Goal: Task Accomplishment & Management: Use online tool/utility

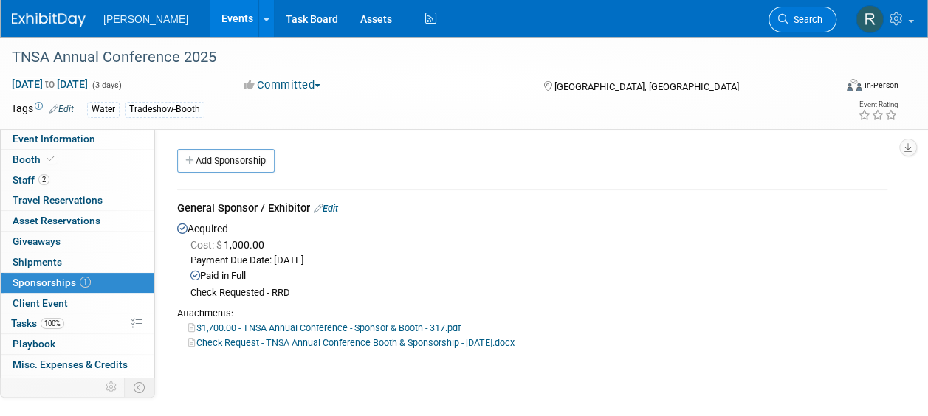
click at [789, 10] on link "Search" at bounding box center [803, 20] width 68 height 26
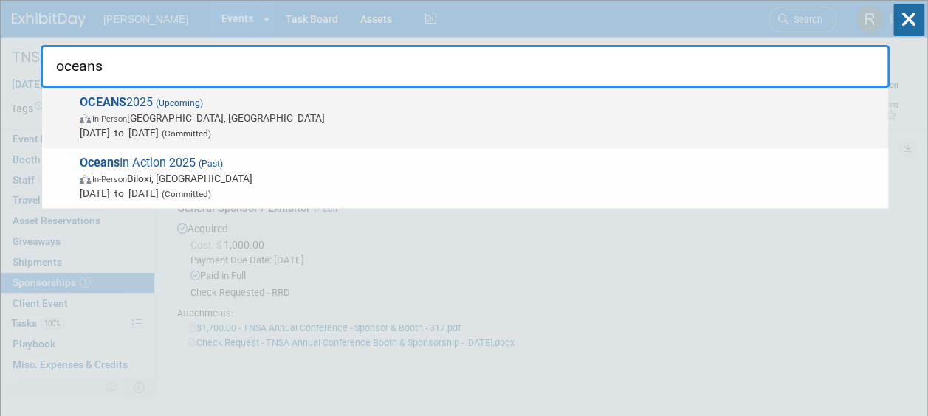
type input "oceans"
click at [302, 130] on span "[DATE] to [DATE] (Committed)" at bounding box center [480, 133] width 801 height 15
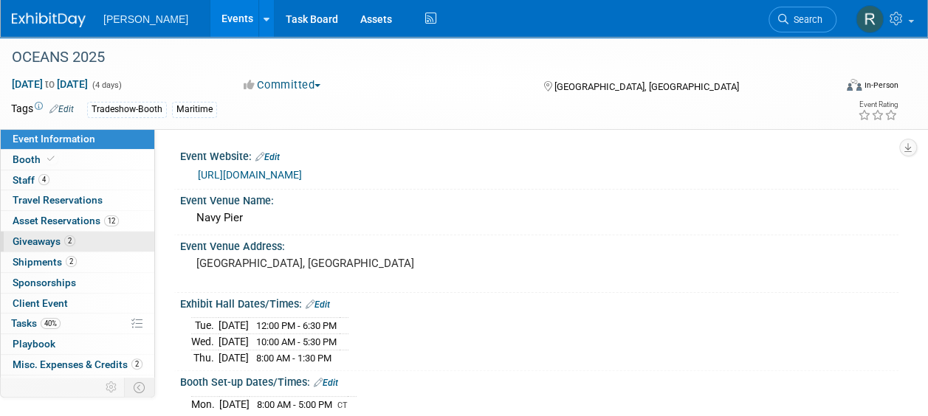
click at [61, 239] on span "Giveaways 2" at bounding box center [44, 242] width 63 height 12
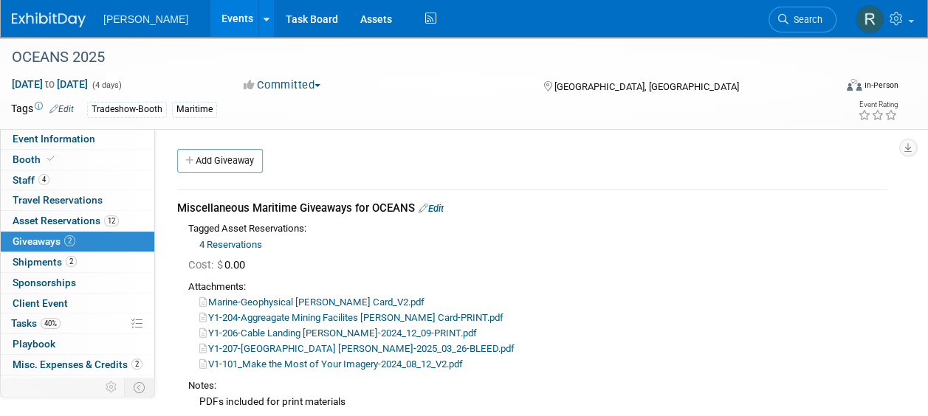
click at [263, 319] on link "Y1-204-Aggreagate Mining Facilites [PERSON_NAME] Card-PRINT.pdf" at bounding box center [351, 317] width 304 height 11
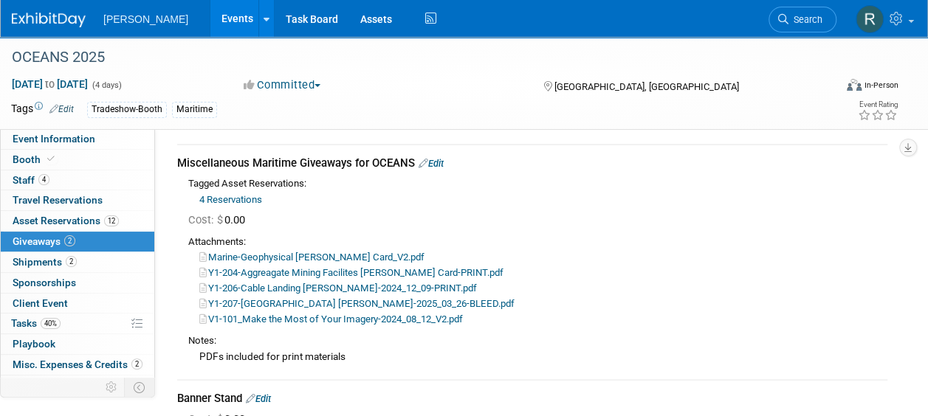
scroll to position [46, 0]
click at [75, 218] on span "Asset Reservations 12" at bounding box center [66, 221] width 106 height 12
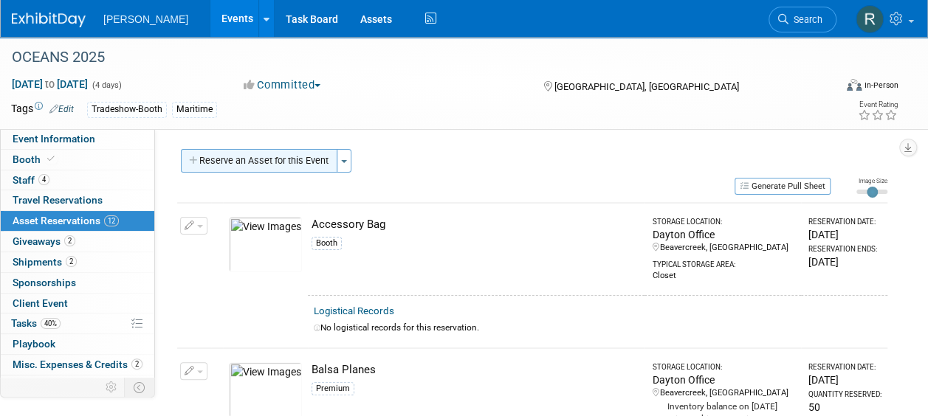
click at [258, 168] on button "Reserve an Asset for this Event" at bounding box center [259, 161] width 157 height 24
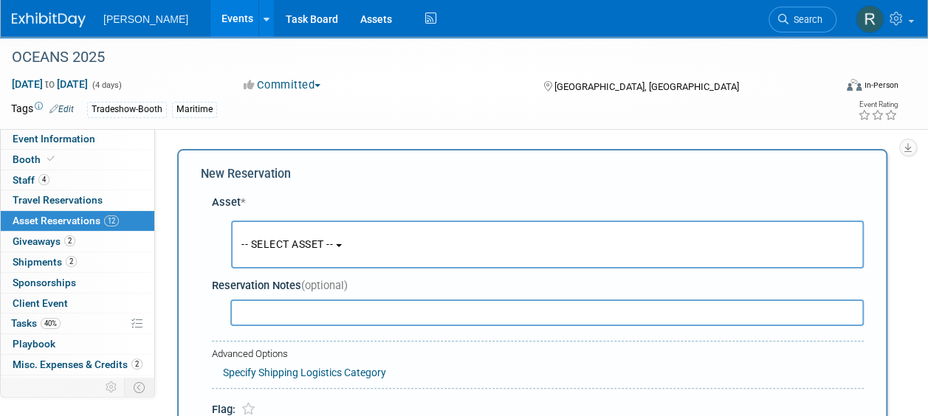
scroll to position [14, 0]
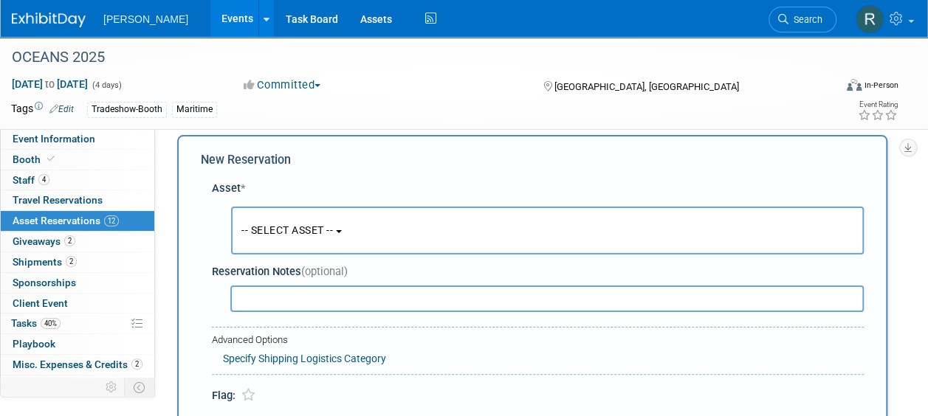
click at [278, 227] on span "-- SELECT ASSET --" at bounding box center [287, 230] width 92 height 12
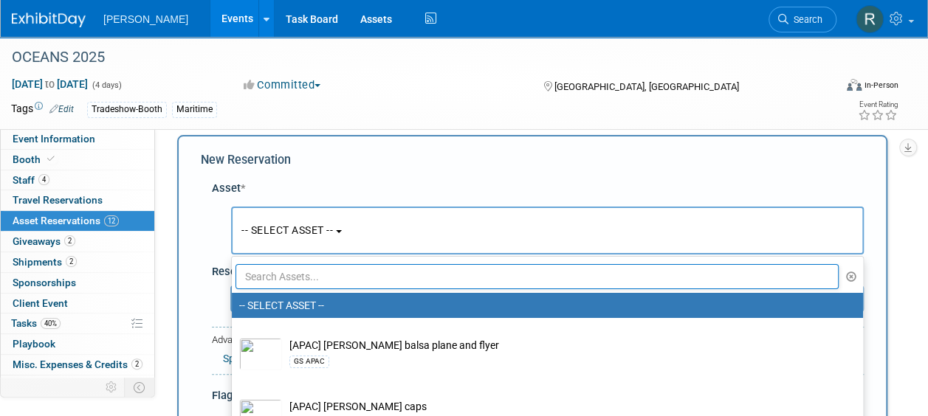
click at [280, 281] on input "text" at bounding box center [537, 276] width 603 height 25
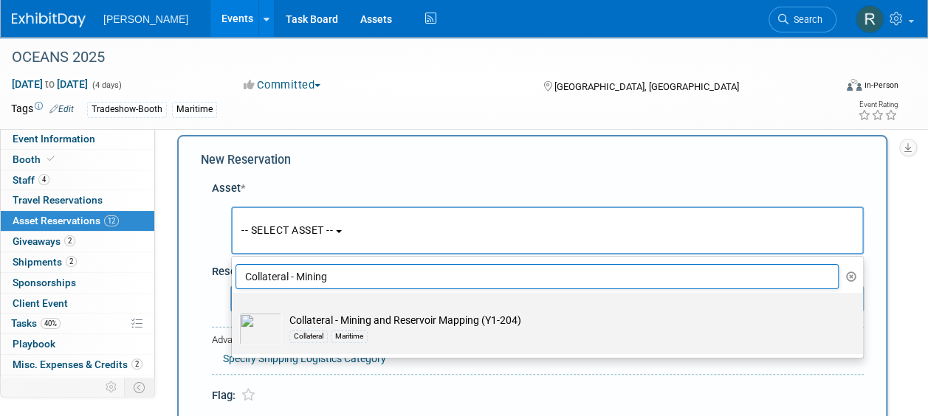
type input "Collateral - Mining"
click at [316, 319] on td "Collateral - Mining and Reservoir Mapping (Y1-204) Collateral Maritime" at bounding box center [558, 329] width 552 height 32
click at [234, 311] on input "Collateral - Mining and Reservoir Mapping (Y1-204) Collateral Maritime" at bounding box center [229, 306] width 10 height 10
select select "10728537"
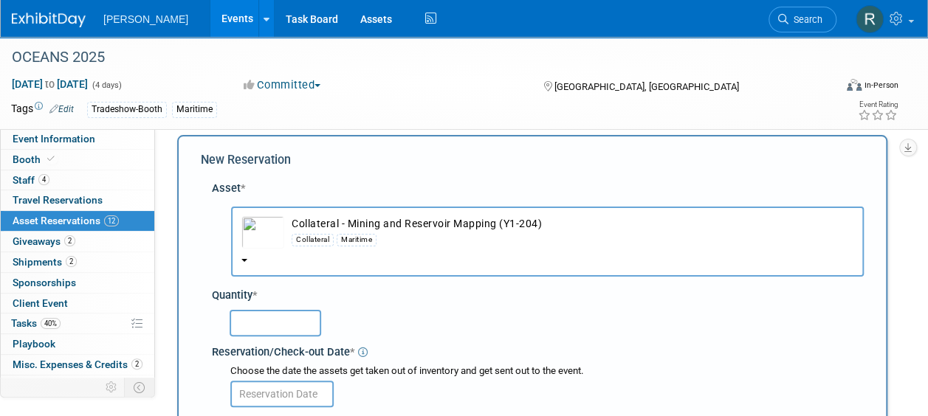
click at [303, 323] on input "text" at bounding box center [276, 323] width 92 height 27
type input "50"
click at [302, 391] on input "text" at bounding box center [281, 394] width 103 height 27
click at [272, 381] on input "text" at bounding box center [281, 394] width 103 height 27
click at [275, 395] on input "text" at bounding box center [281, 394] width 103 height 27
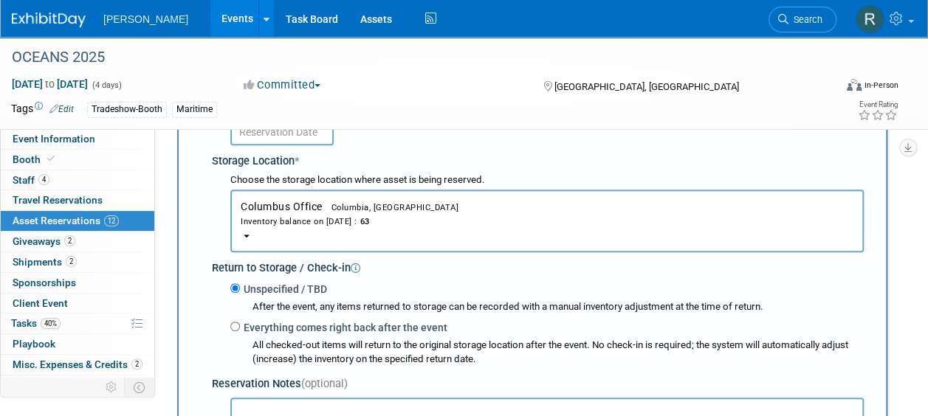
scroll to position [272, 0]
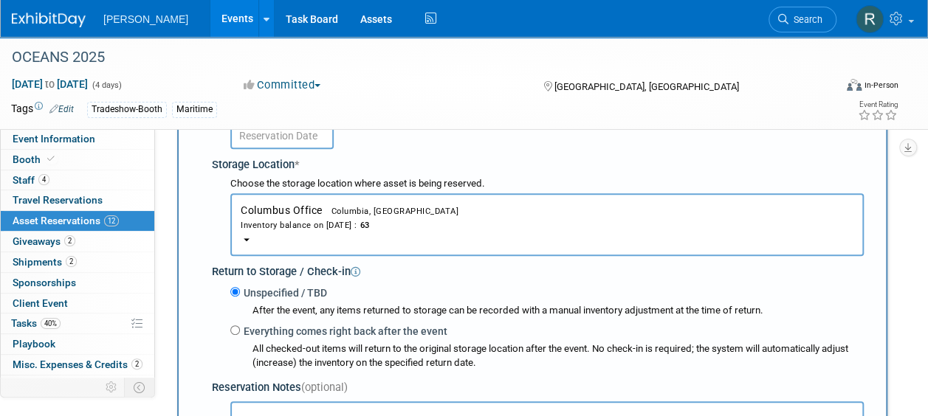
click at [286, 135] on input "text" at bounding box center [281, 136] width 103 height 27
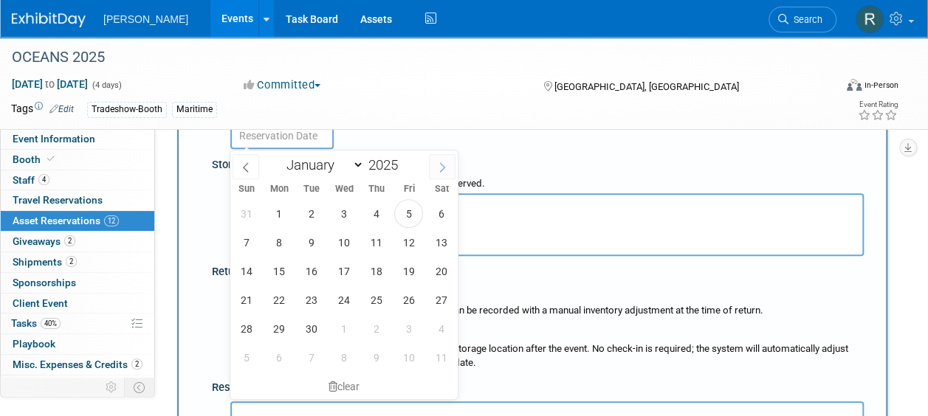
click at [447, 162] on icon at bounding box center [442, 167] width 10 height 10
select select "9"
click at [349, 321] on span "29" at bounding box center [343, 329] width 29 height 29
type input "[DATE]"
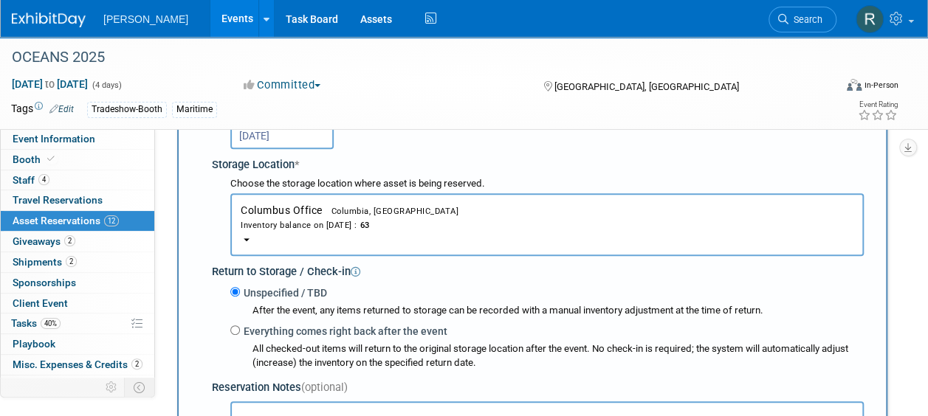
click at [341, 233] on button "Columbus Office Columbia, [GEOGRAPHIC_DATA] Inventory balance on [DATE] : 63" at bounding box center [547, 224] width 634 height 63
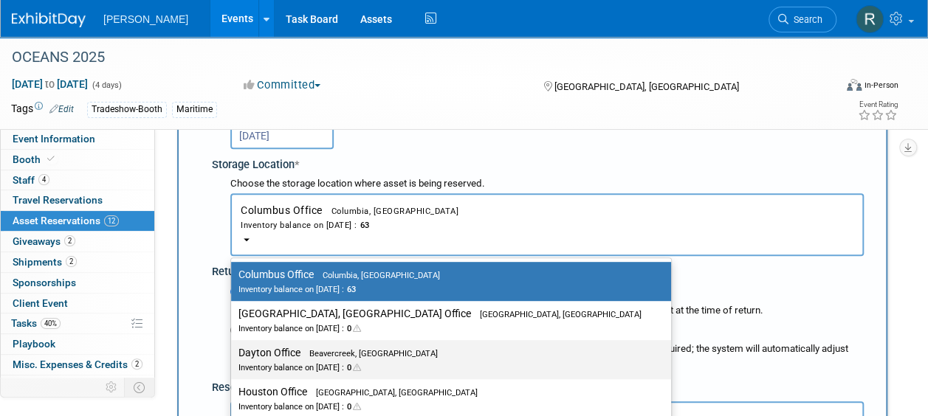
click at [295, 349] on label "Dayton Office Beavercreek, [GEOGRAPHIC_DATA] Inventory balance on [DATE] : 0" at bounding box center [447, 359] width 418 height 33
click at [233, 349] on input "Dayton Office Beavercreek, [GEOGRAPHIC_DATA] Inventory balance on [DATE] : 0" at bounding box center [229, 354] width 10 height 10
select select "11223930"
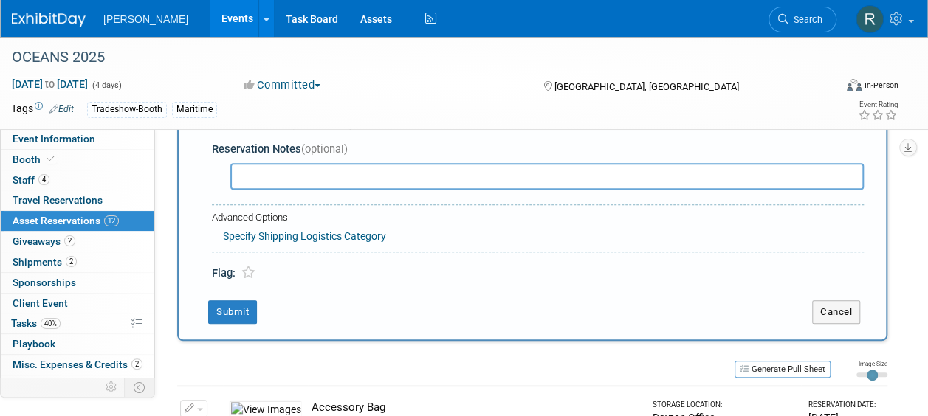
scroll to position [515, 0]
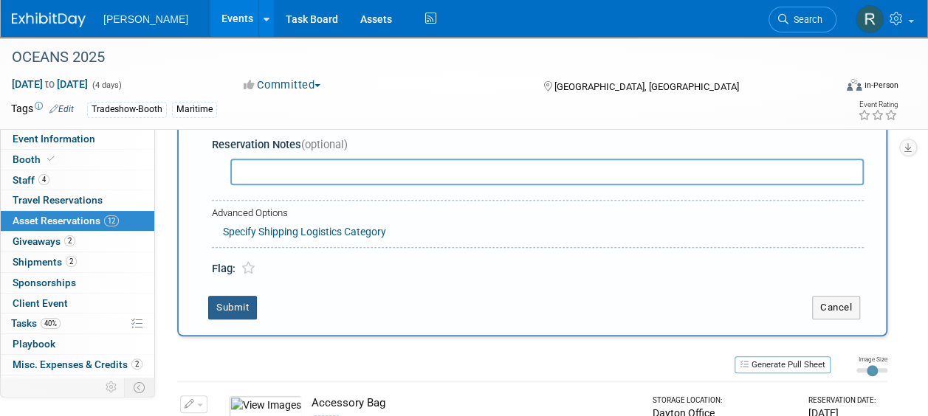
click at [247, 300] on button "Submit" at bounding box center [232, 308] width 49 height 24
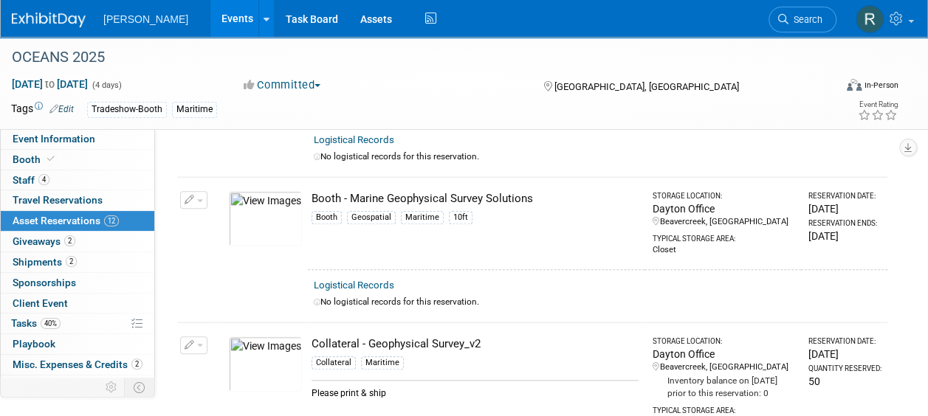
scroll to position [1015, 0]
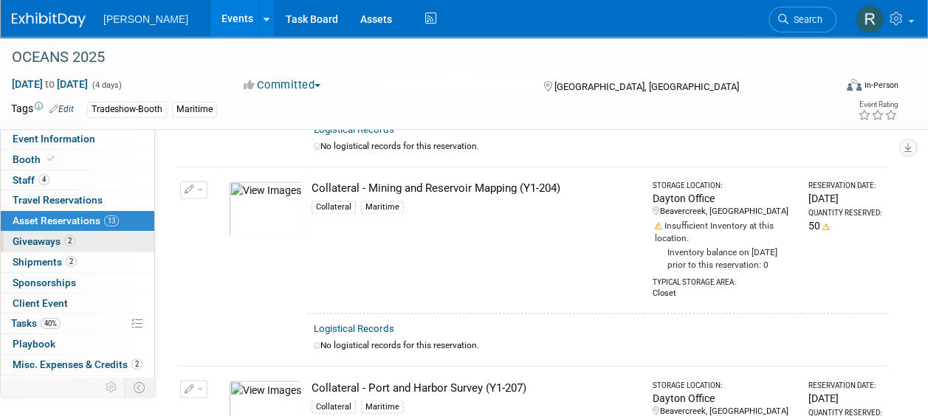
click at [75, 238] on link "2 Giveaways 2" at bounding box center [78, 242] width 154 height 20
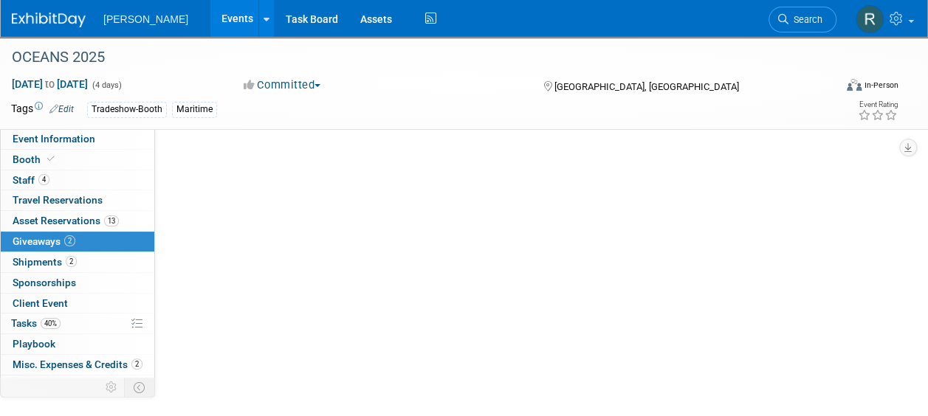
scroll to position [0, 0]
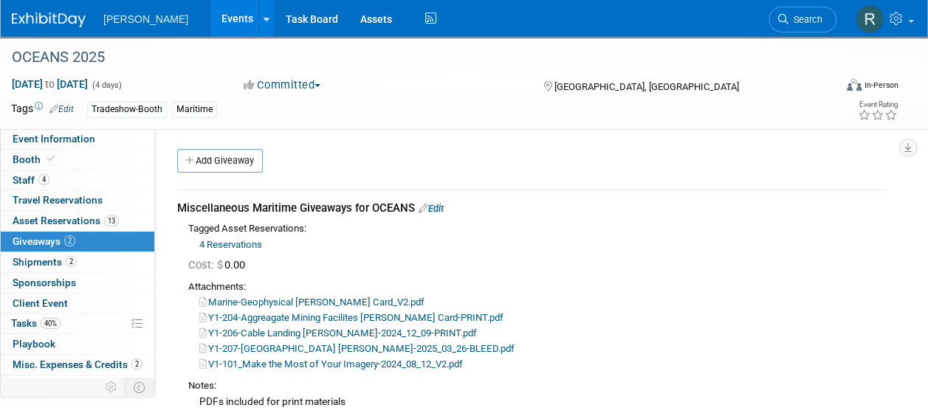
click at [299, 368] on link "V1-101_Make the Most of Your Imagery-2024_08_12_V2.pdf" at bounding box center [331, 364] width 264 height 11
